Goal: Find specific page/section: Find specific page/section

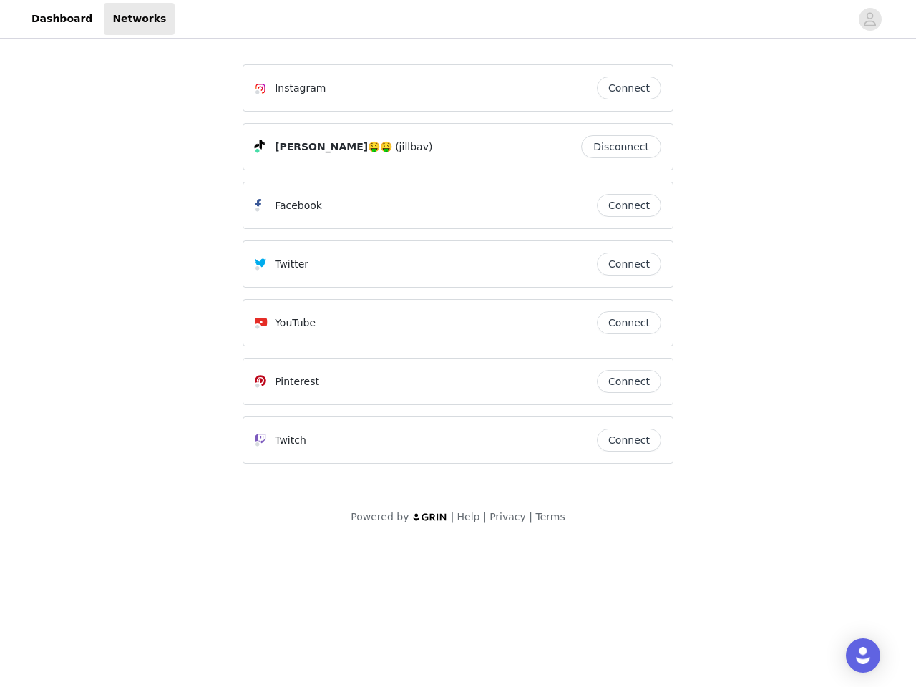
click at [458, 271] on div "Twitter" at bounding box center [426, 264] width 342 height 17
click at [458, 19] on div at bounding box center [513, 19] width 676 height 32
click at [870, 19] on icon "avatar" at bounding box center [870, 19] width 14 height 23
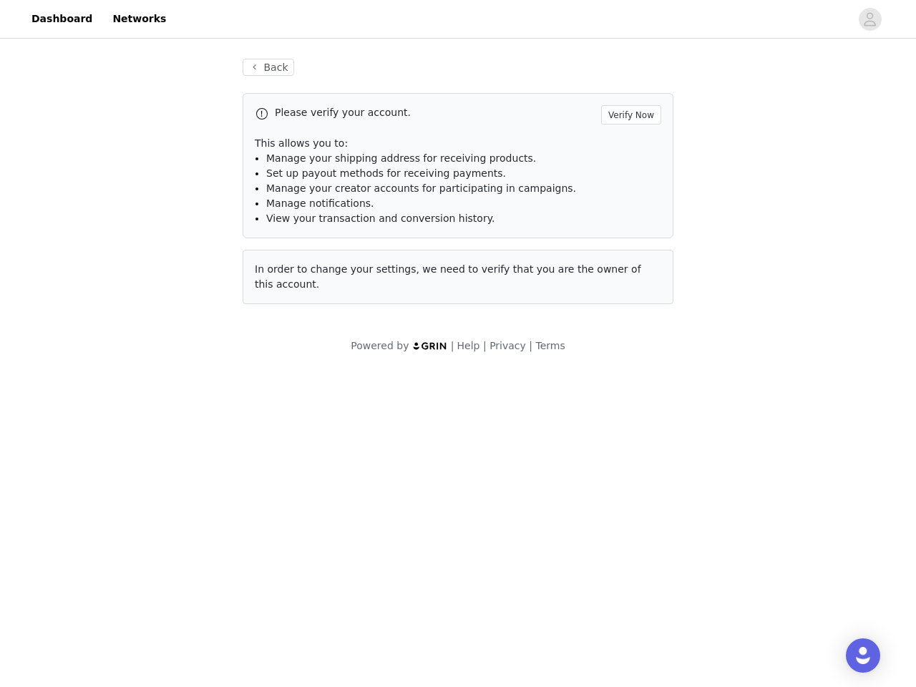
click at [629, 88] on div "Back Please verify your account. Verify Now This allows you to: Manage your shi…" at bounding box center [457, 182] width 465 height 280
click at [625, 147] on p "This allows you to:" at bounding box center [458, 143] width 407 height 15
click at [629, 205] on li "Manage notifications." at bounding box center [463, 203] width 395 height 15
click at [629, 264] on span "In order to change your settings, we need to verify that you are the owner of t…" at bounding box center [448, 276] width 386 height 26
click at [629, 323] on div "Back Please verify your account. Verify Now This allows you to: Manage your shi…" at bounding box center [457, 190] width 465 height 297
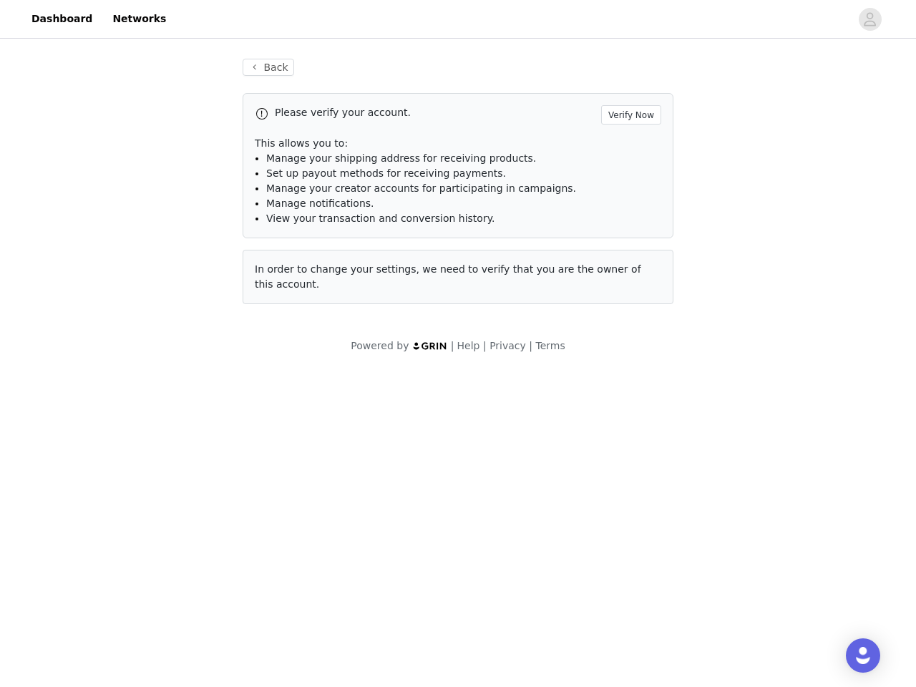
click at [629, 381] on body "Dashboard Networks Back Please verify your account. Verify Now This allows you …" at bounding box center [458, 343] width 916 height 687
click at [629, 440] on body "Dashboard Networks Back Please verify your account. Verify Now This allows you …" at bounding box center [458, 343] width 916 height 687
